Goal: Task Accomplishment & Management: Manage account settings

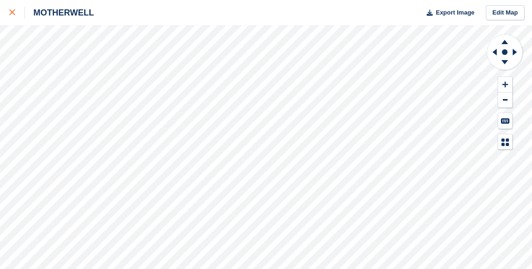
click at [13, 20] on link at bounding box center [12, 12] width 25 height 25
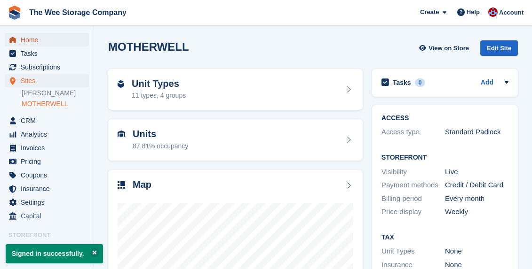
click at [24, 42] on span "Home" at bounding box center [49, 39] width 56 height 13
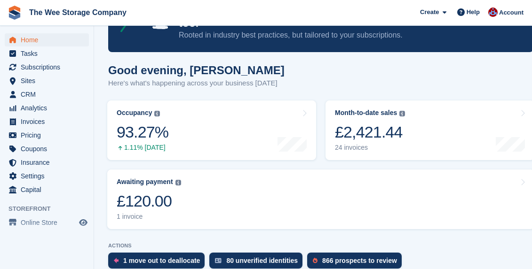
scroll to position [65, 0]
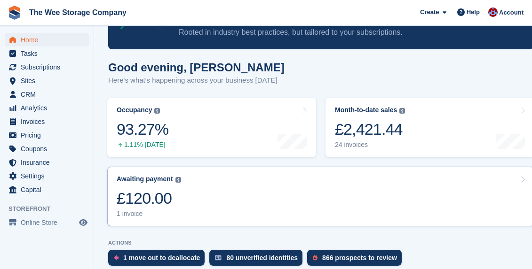
click at [222, 177] on link "Awaiting payment The total outstanding balance on all open invoices. £120.00 1 …" at bounding box center [320, 197] width 427 height 60
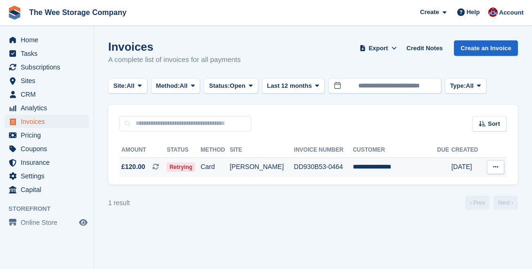
click at [403, 170] on td "**********" at bounding box center [395, 168] width 84 height 20
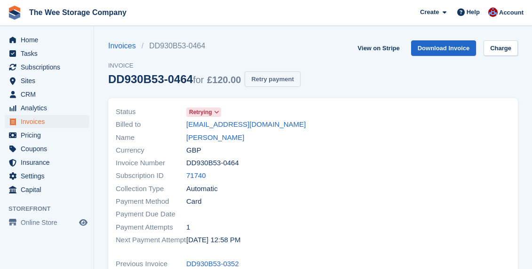
click at [286, 78] on button "Retry payment" at bounding box center [272, 79] width 55 height 16
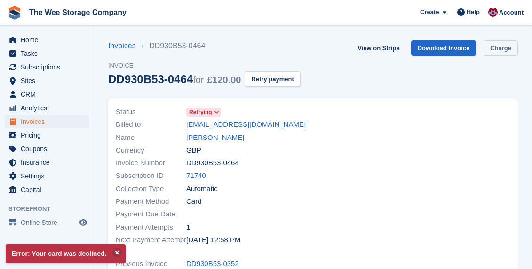
click at [509, 44] on link "Charge" at bounding box center [500, 48] width 34 height 16
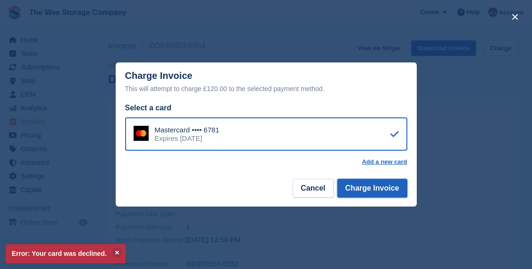
click at [369, 194] on button "Charge Invoice" at bounding box center [372, 188] width 70 height 19
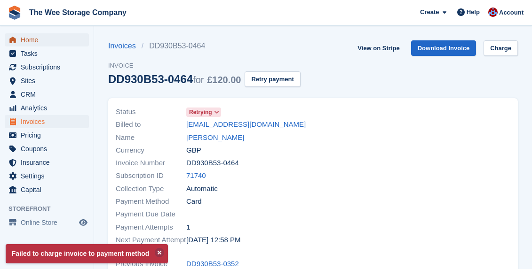
click at [38, 38] on span "Home" at bounding box center [49, 39] width 56 height 13
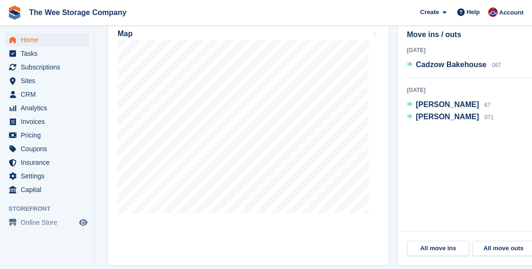
scroll to position [327, 0]
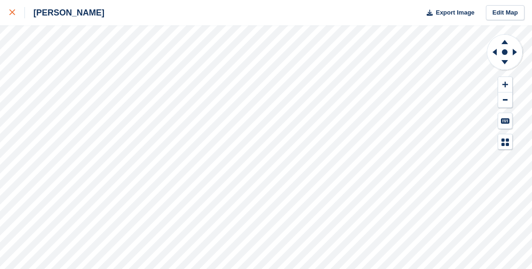
click at [10, 13] on icon at bounding box center [12, 12] width 6 height 6
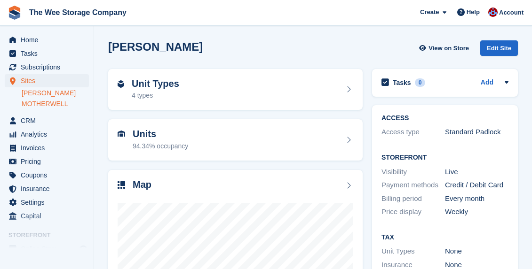
click at [42, 101] on link "MOTHERWELL" at bounding box center [55, 104] width 67 height 9
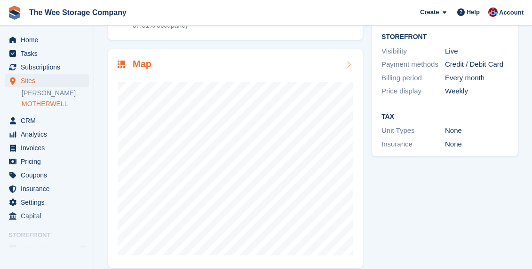
scroll to position [123, 0]
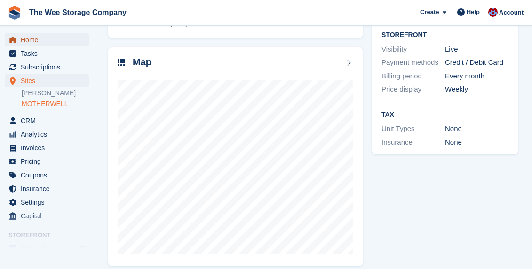
click at [32, 41] on span "Home" at bounding box center [49, 39] width 56 height 13
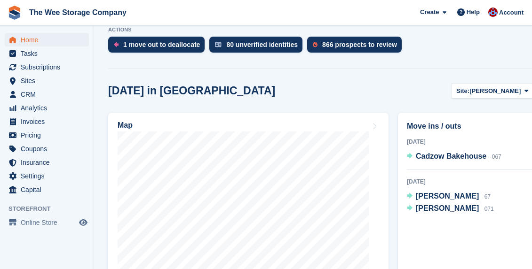
scroll to position [277, 0]
